Goal: Task Accomplishment & Management: Use online tool/utility

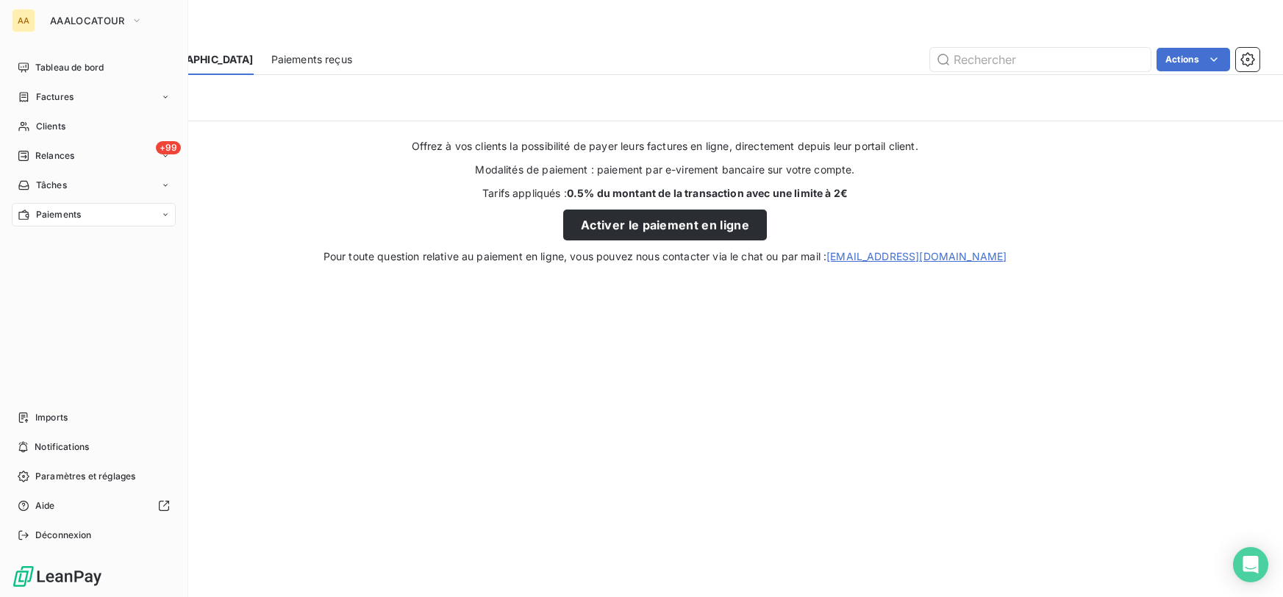
click at [19, 19] on div "AA" at bounding box center [24, 21] width 24 height 24
click at [98, 15] on span "AAALOCATOUR" at bounding box center [87, 21] width 75 height 12
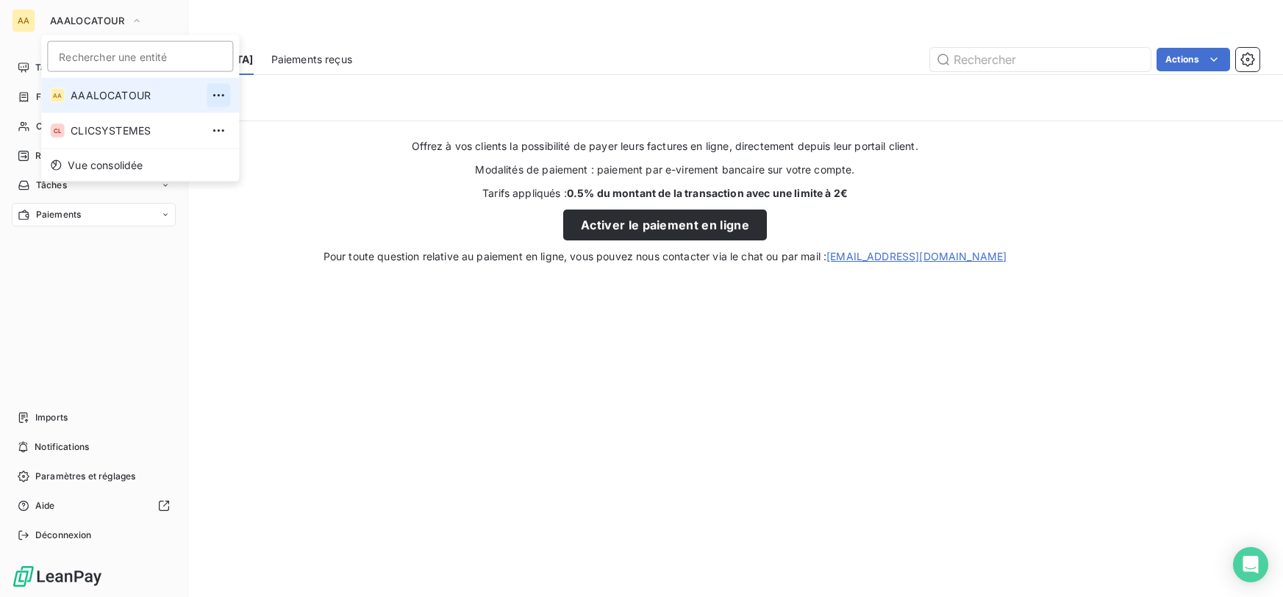
click at [207, 86] on button "button" at bounding box center [219, 96] width 24 height 24
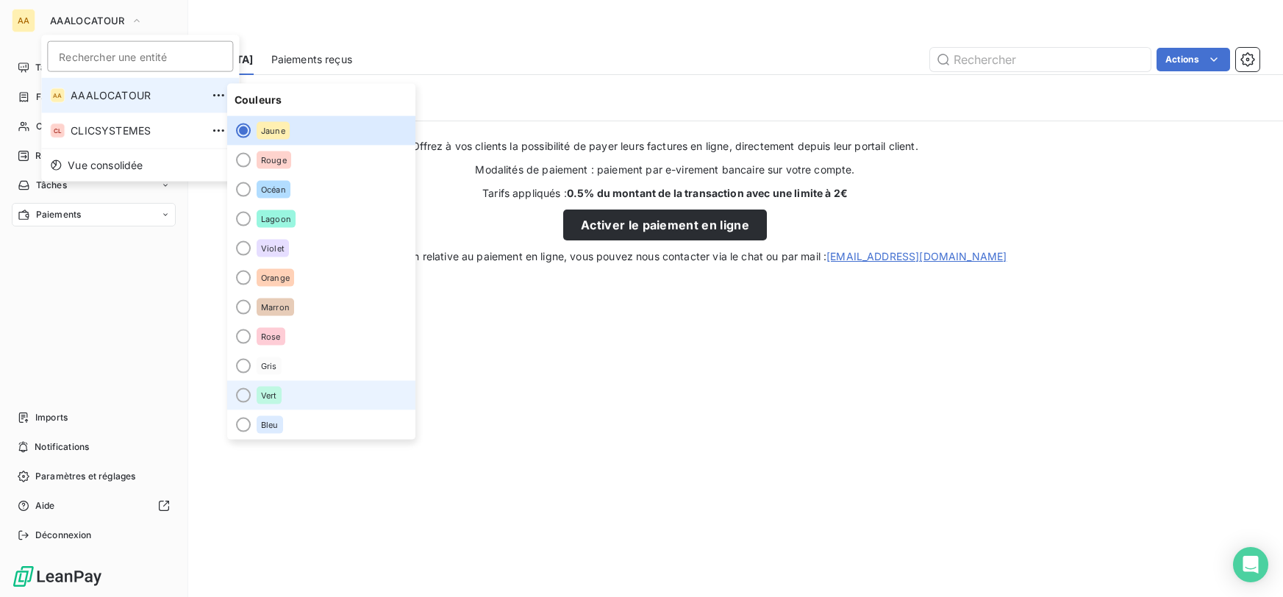
click at [261, 400] on div "Vert" at bounding box center [269, 396] width 25 height 18
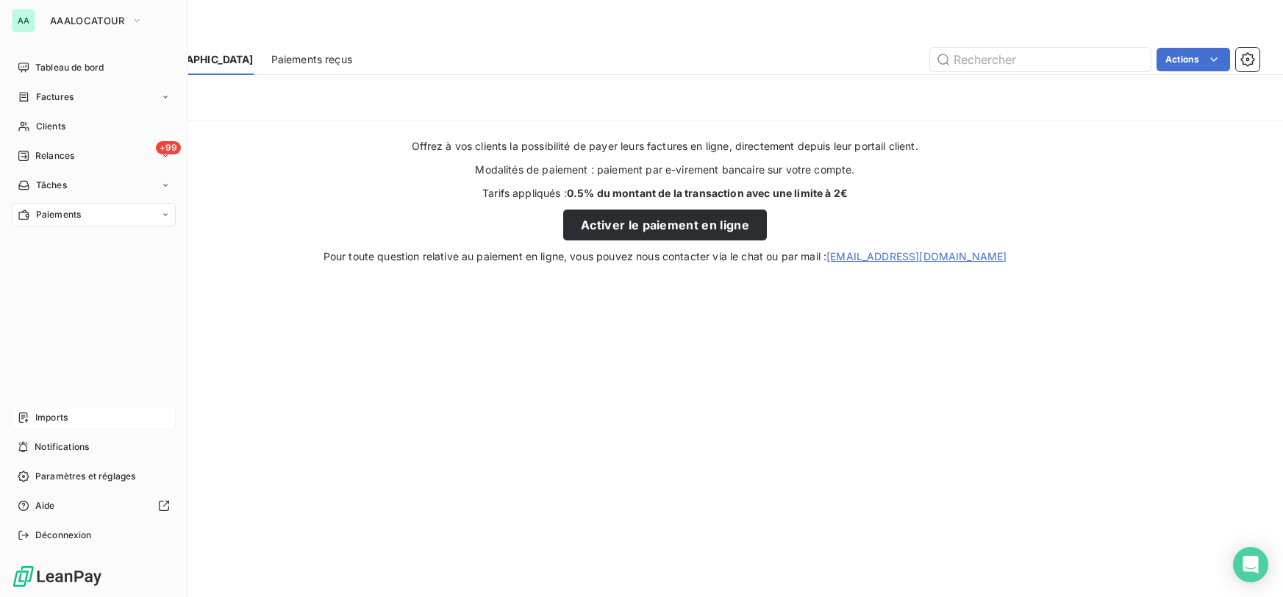
click at [54, 418] on span "Imports" at bounding box center [51, 417] width 32 height 13
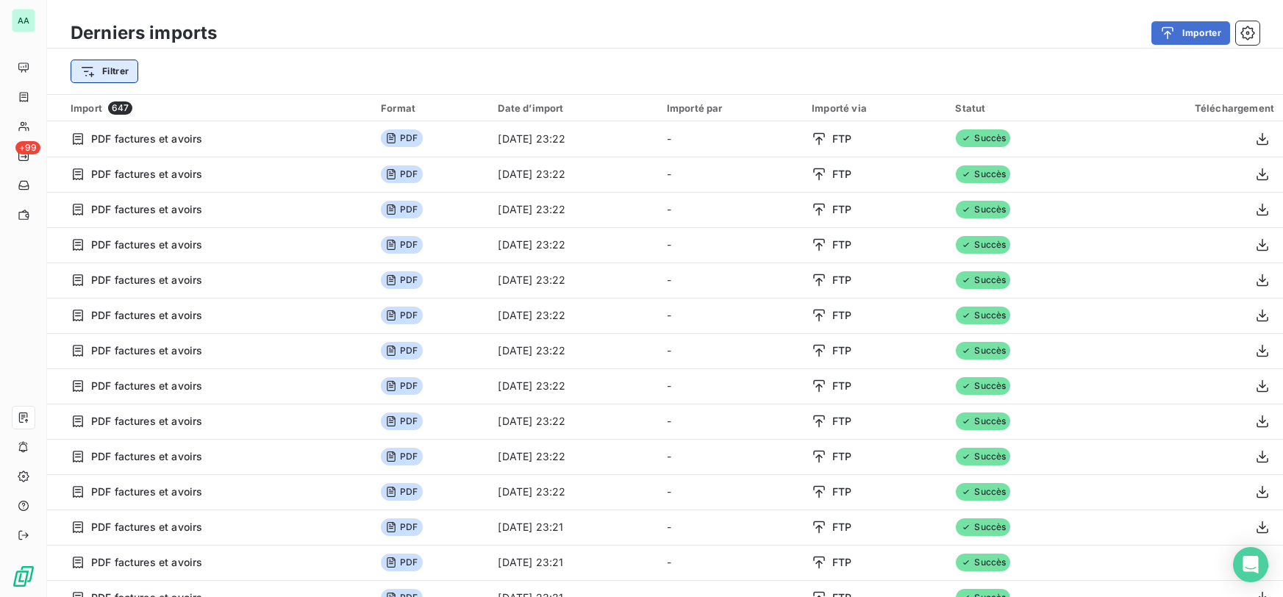
click at [113, 76] on html "AA +99 Derniers imports Importer Filtrer Import 647 Format Date d’import Import…" at bounding box center [641, 298] width 1283 height 597
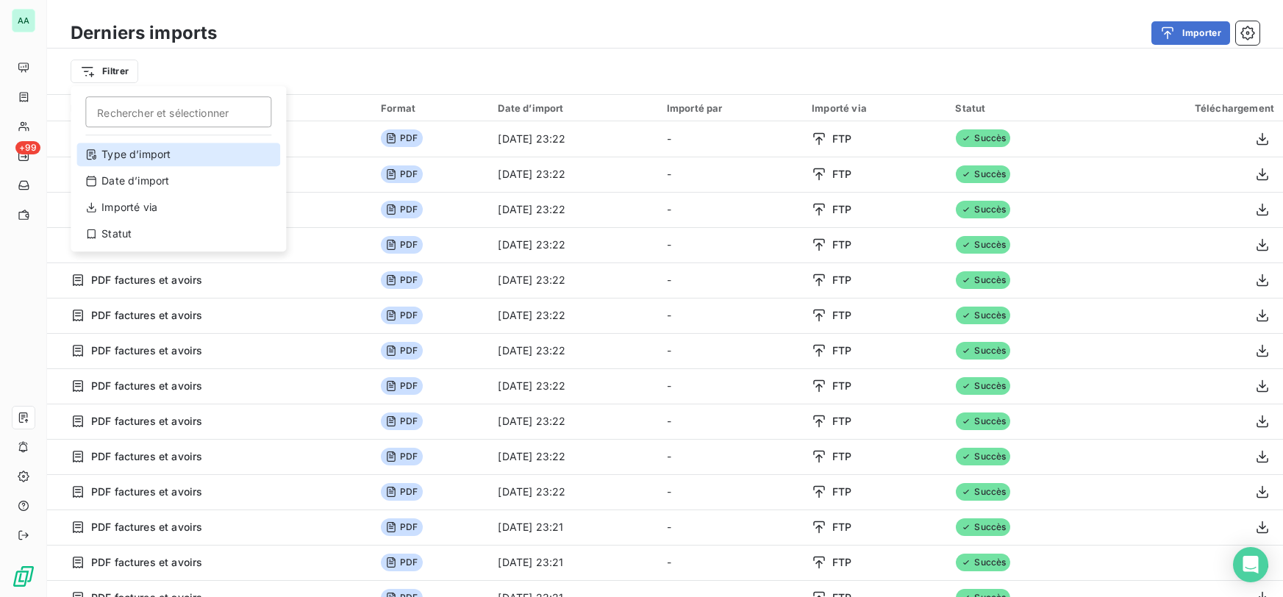
click at [145, 161] on div "Type d’import" at bounding box center [178, 155] width 204 height 24
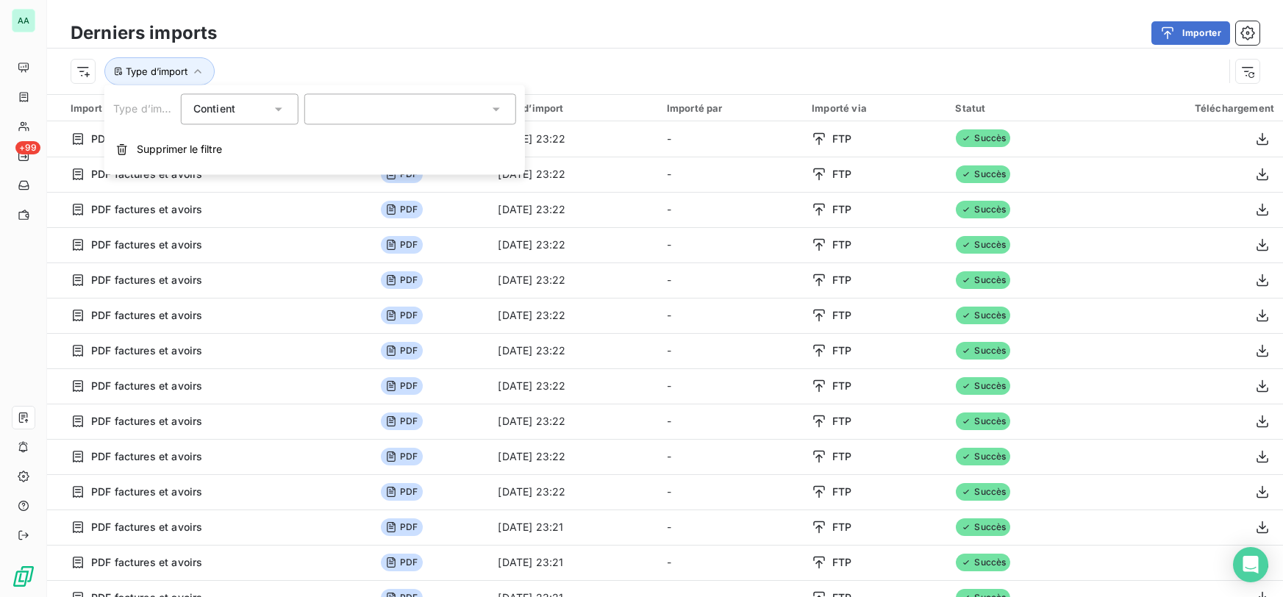
click at [246, 116] on div "Contient is" at bounding box center [232, 109] width 78 height 21
click at [449, 109] on div at bounding box center [410, 108] width 212 height 31
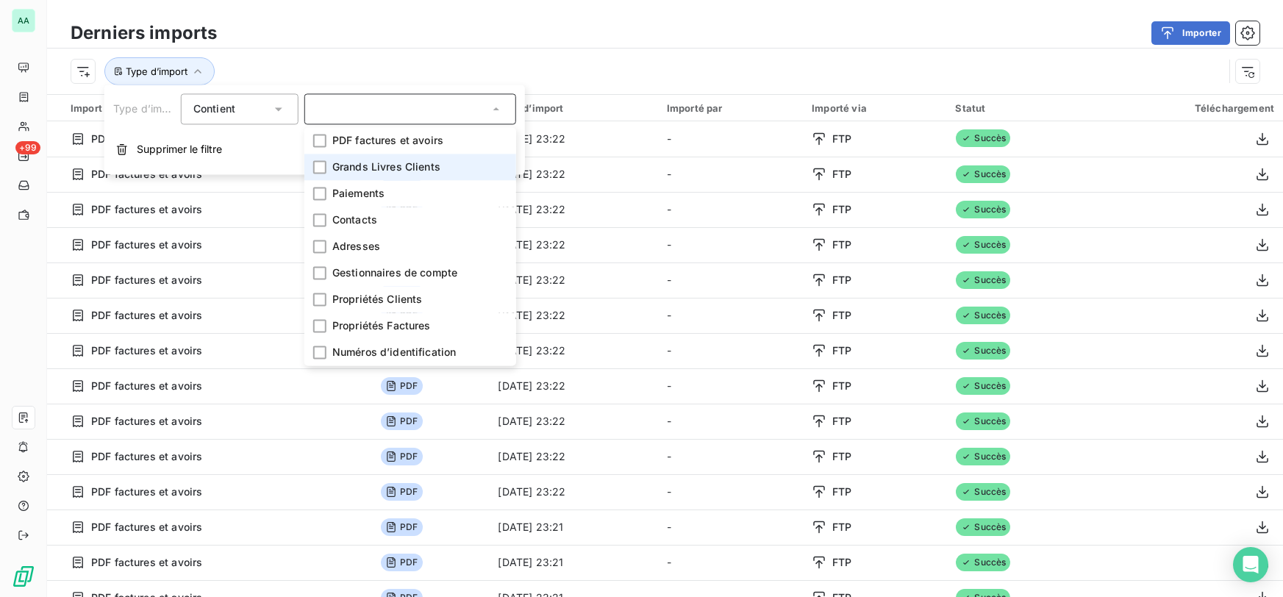
click at [368, 176] on li "Grands Livres Clients" at bounding box center [410, 167] width 212 height 26
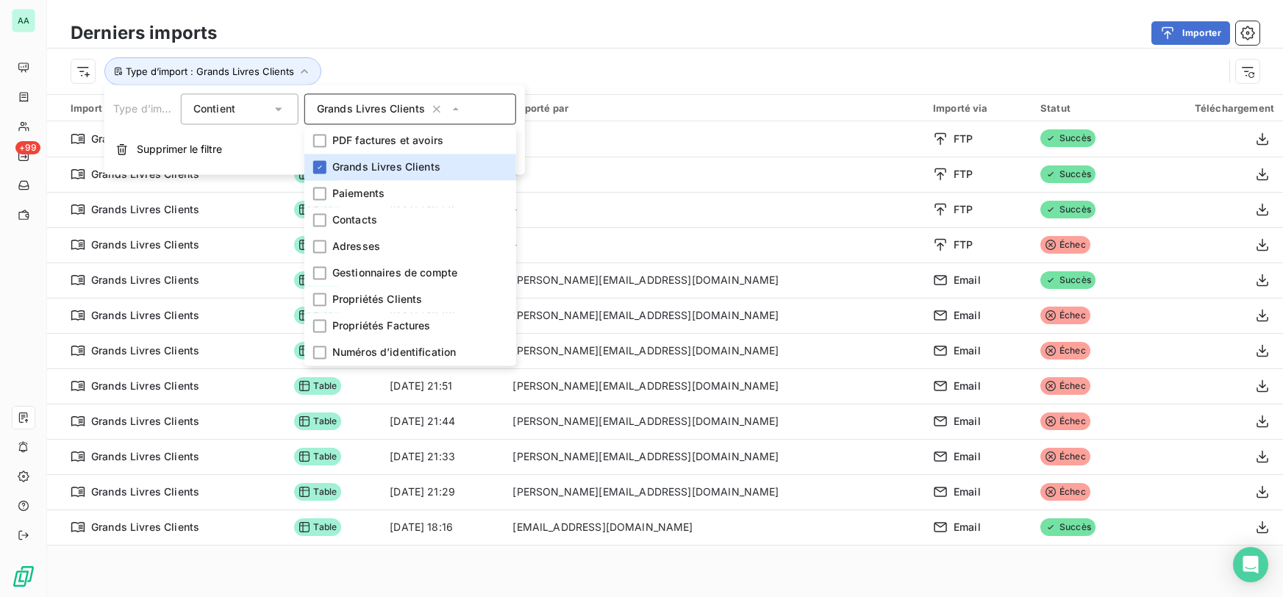
click at [532, 44] on div "Importer" at bounding box center [747, 33] width 1025 height 24
